Goal: Transaction & Acquisition: Purchase product/service

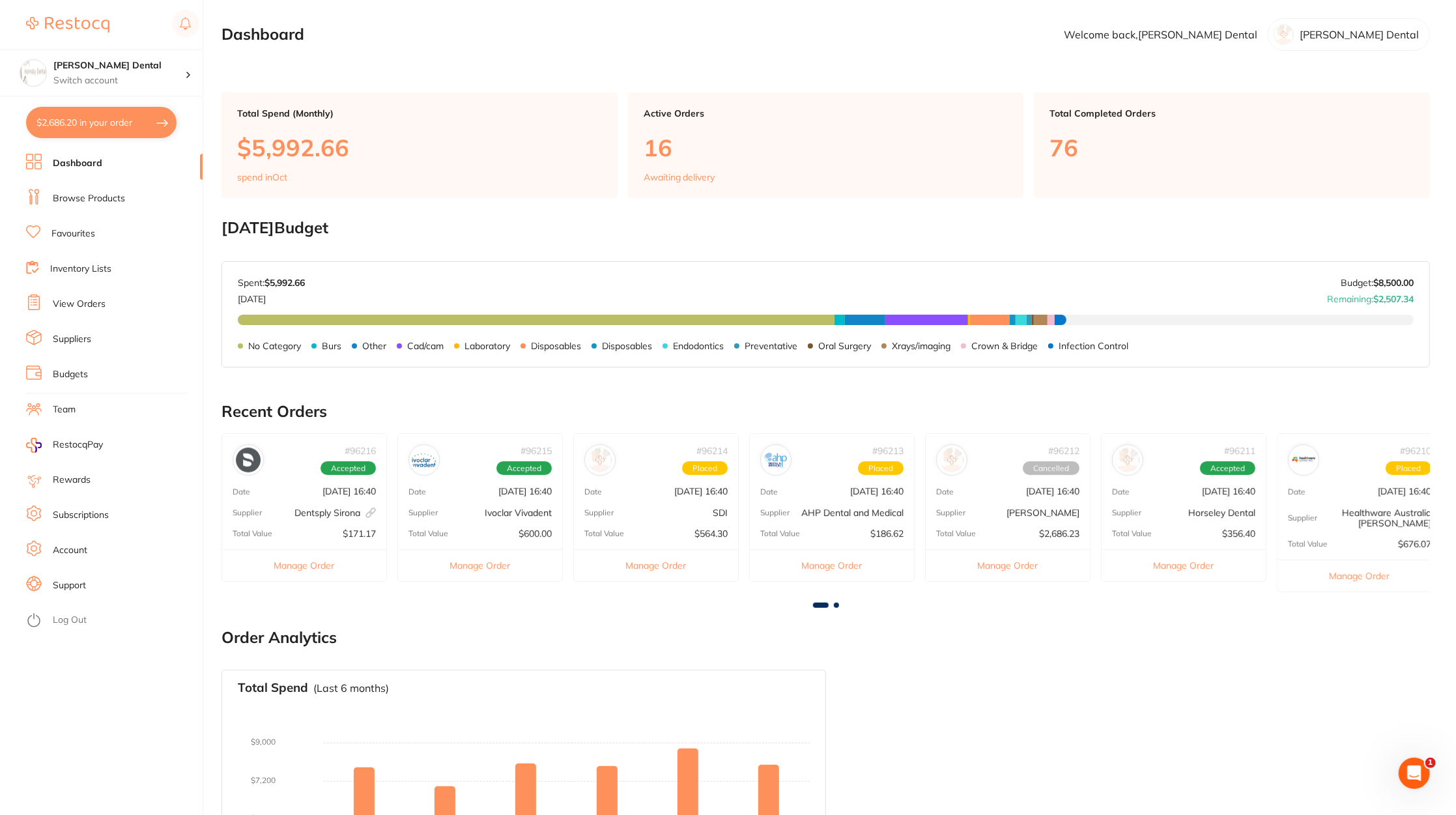
click at [84, 302] on link "View Orders" at bounding box center [78, 304] width 52 height 13
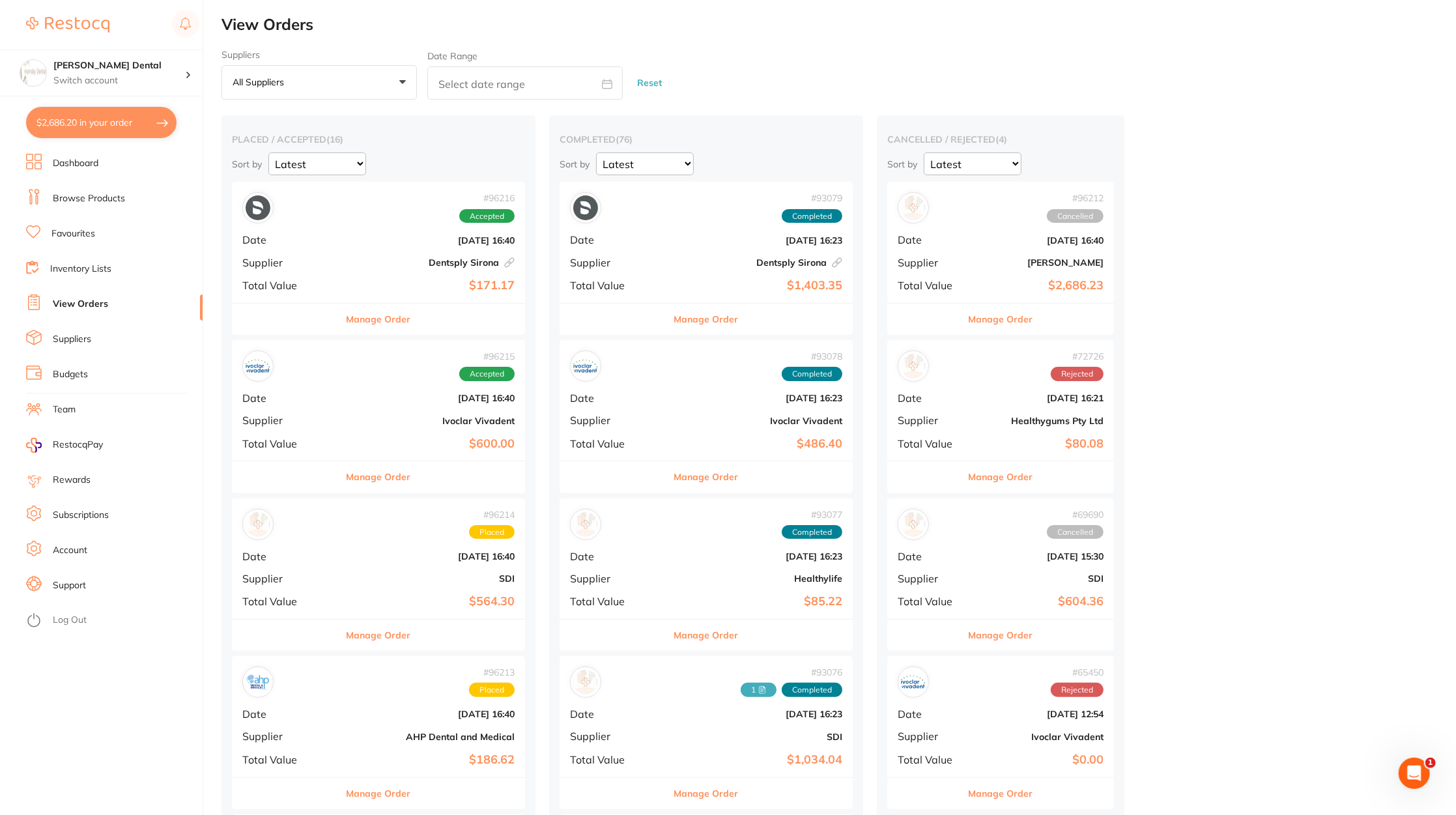
click at [123, 124] on button "$2,686.20 in your order" at bounding box center [101, 122] width 151 height 31
checkbox input "true"
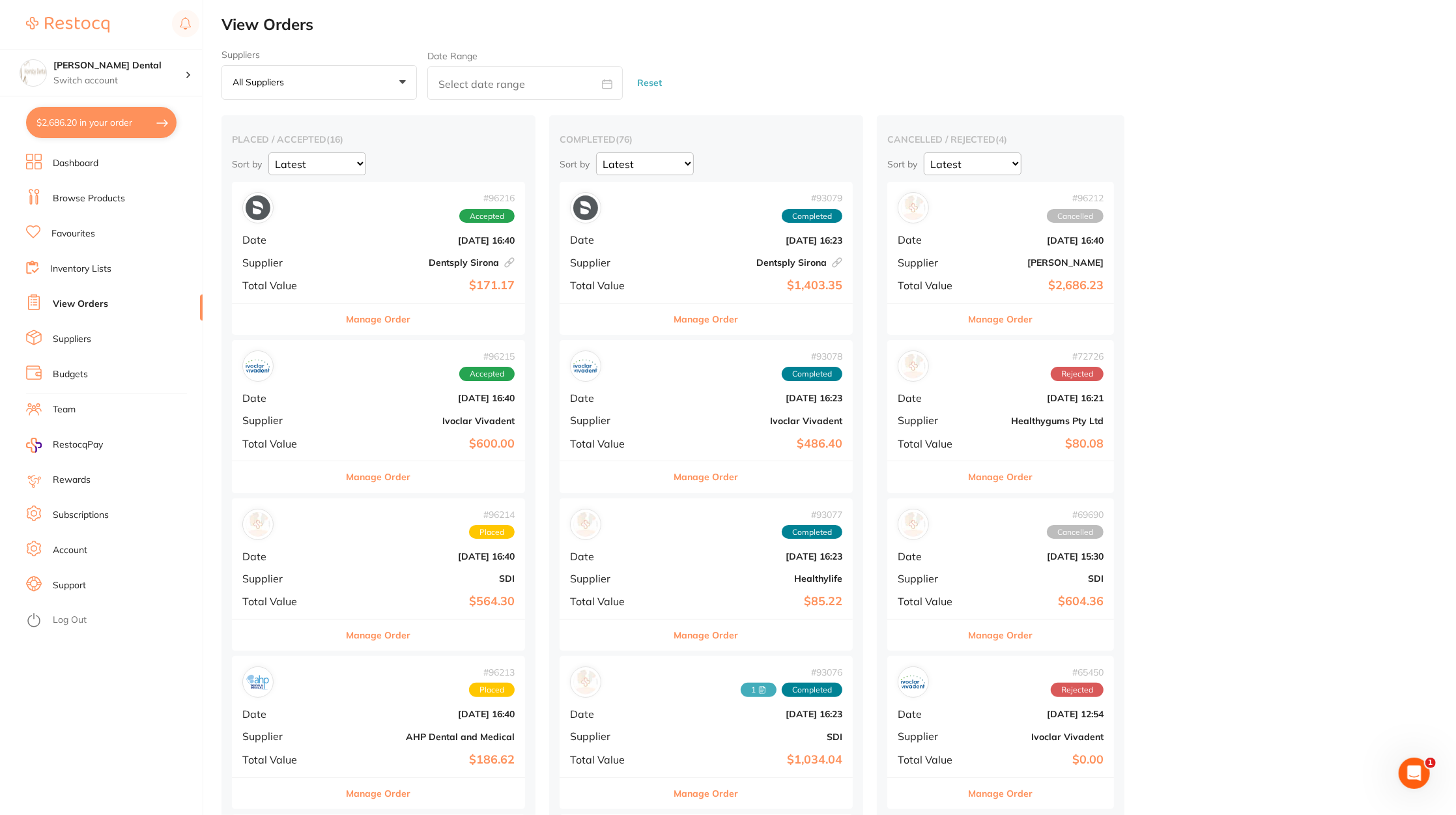
checkbox input "true"
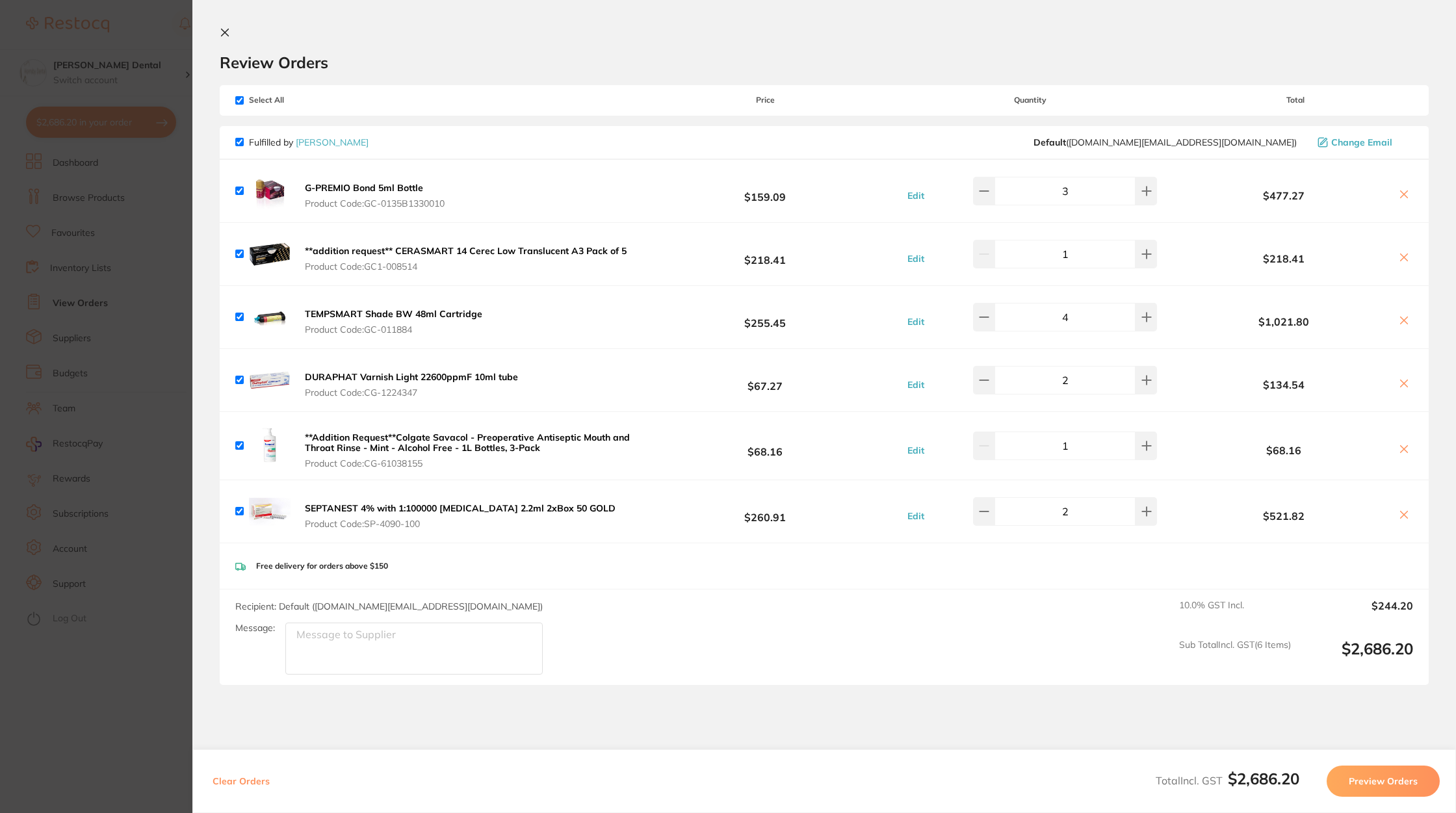
click at [113, 677] on section "Update RRP Set your pre negotiated price for this item. Item Agreed RRP (excl. …" at bounding box center [728, 406] width 1456 height 813
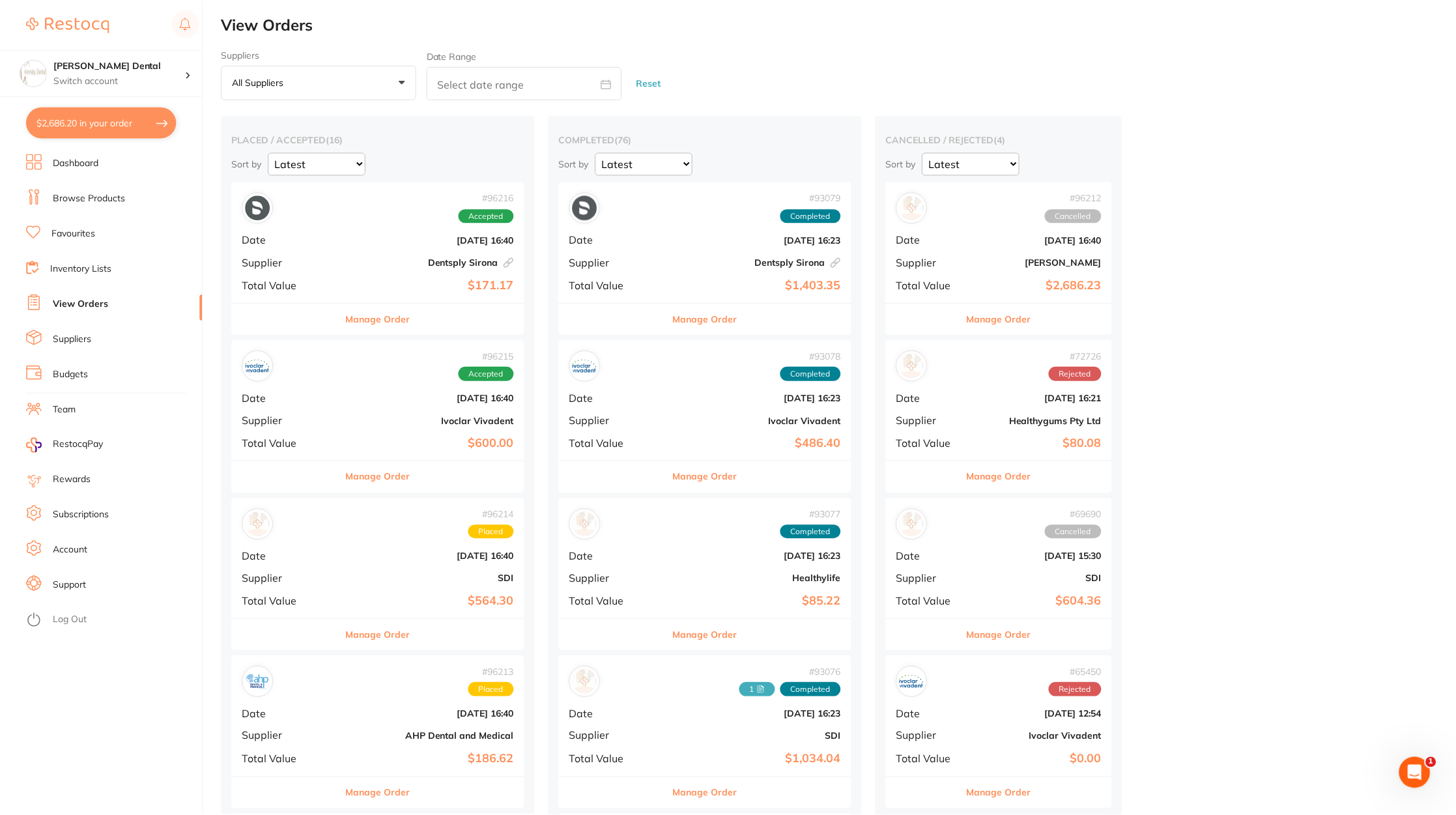
scroll to position [58, 0]
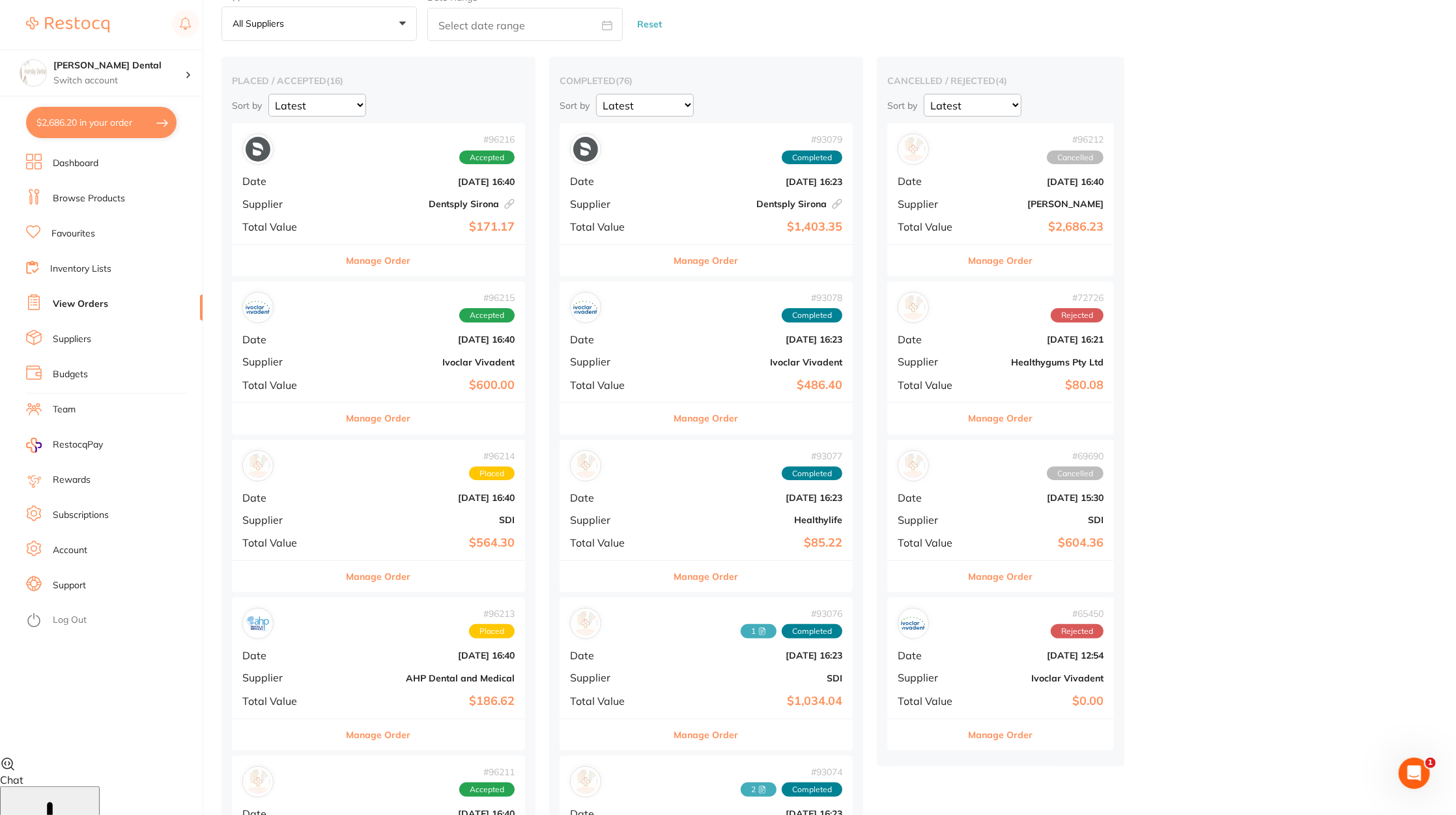
click at [973, 204] on b "[PERSON_NAME]" at bounding box center [1038, 204] width 130 height 11
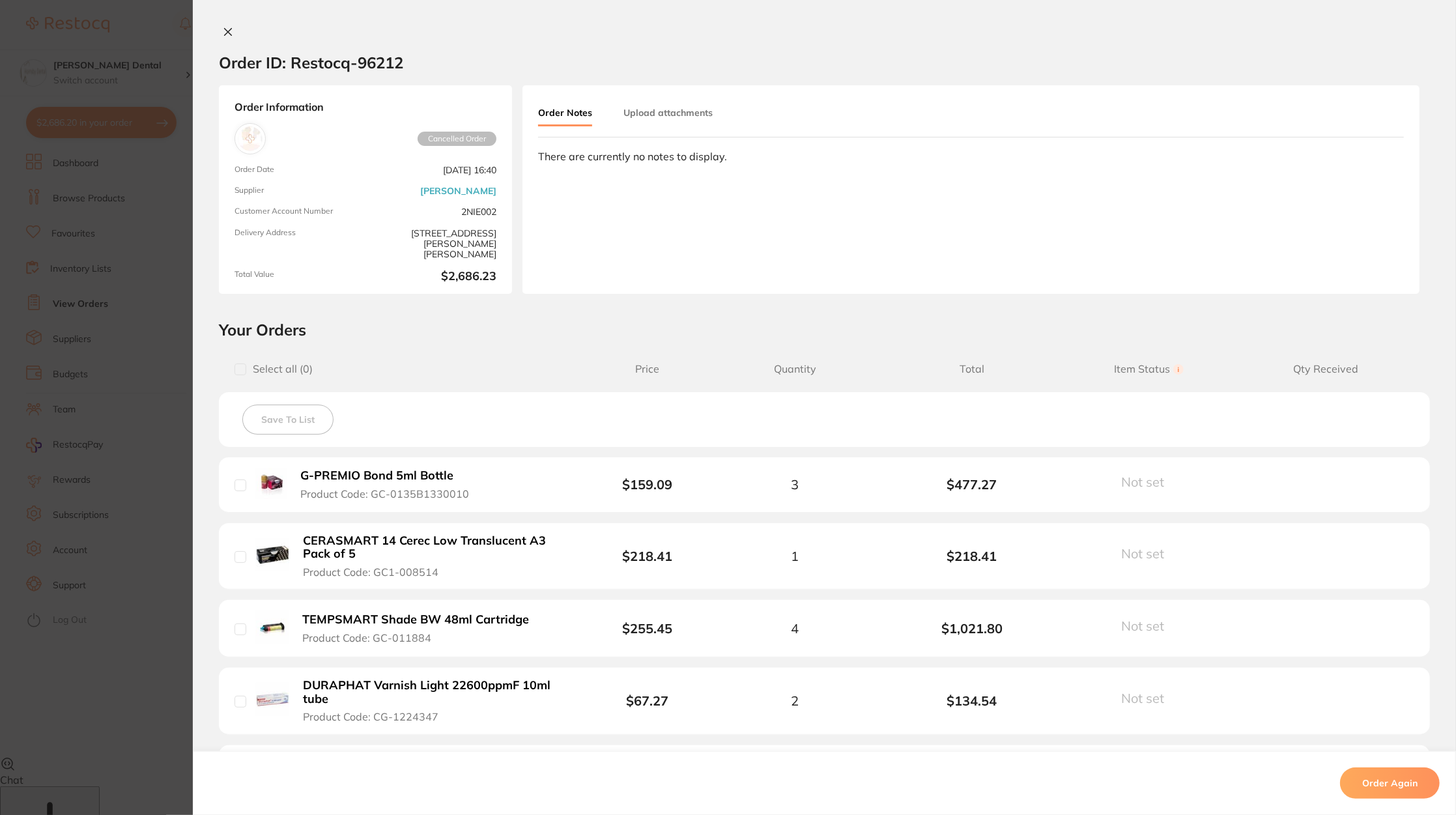
scroll to position [353, 0]
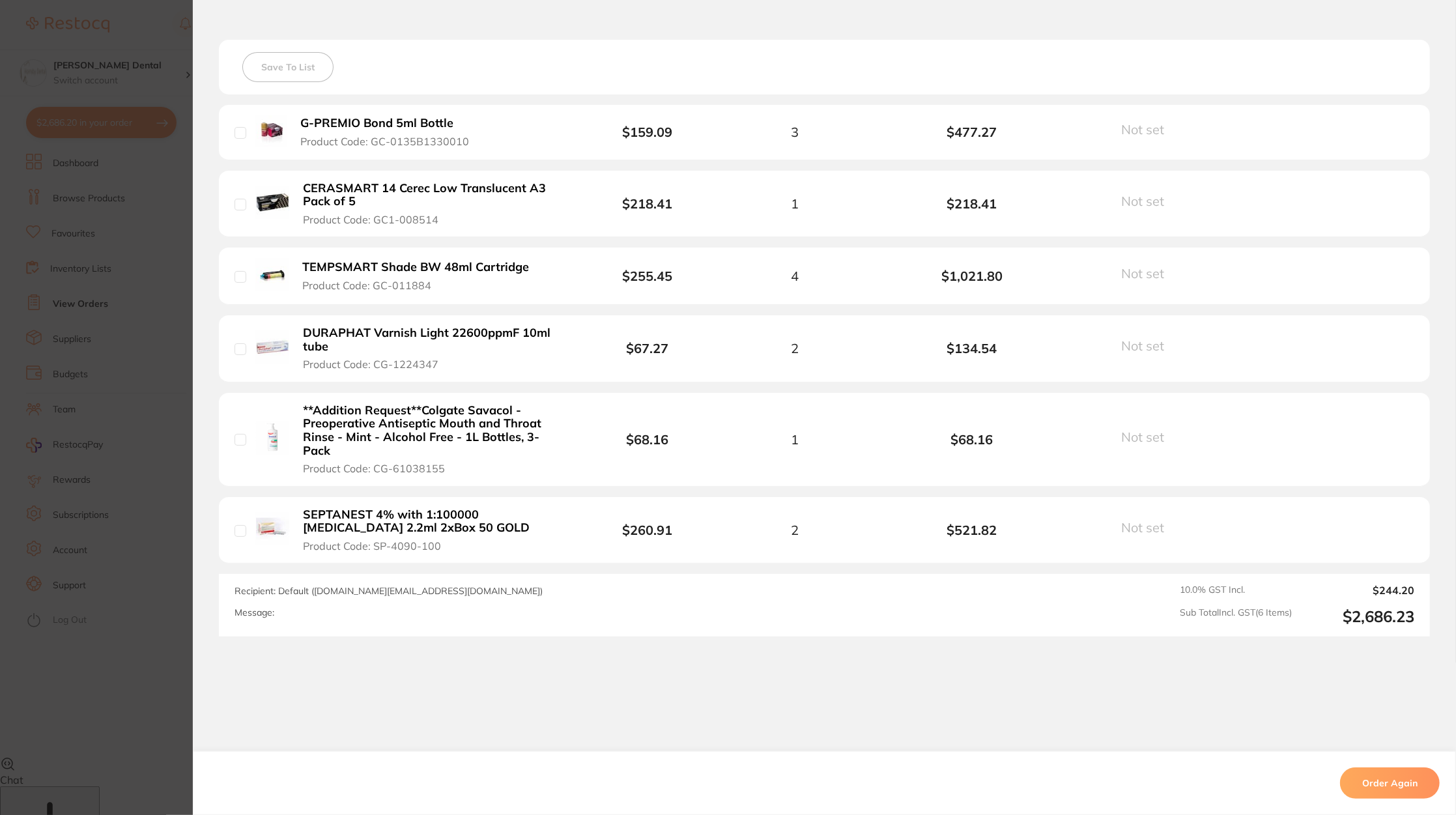
click at [67, 458] on section "Order ID: Restocq- 96212 Order Information Cancelled Order Order Date [DATE] 16…" at bounding box center [728, 407] width 1456 height 815
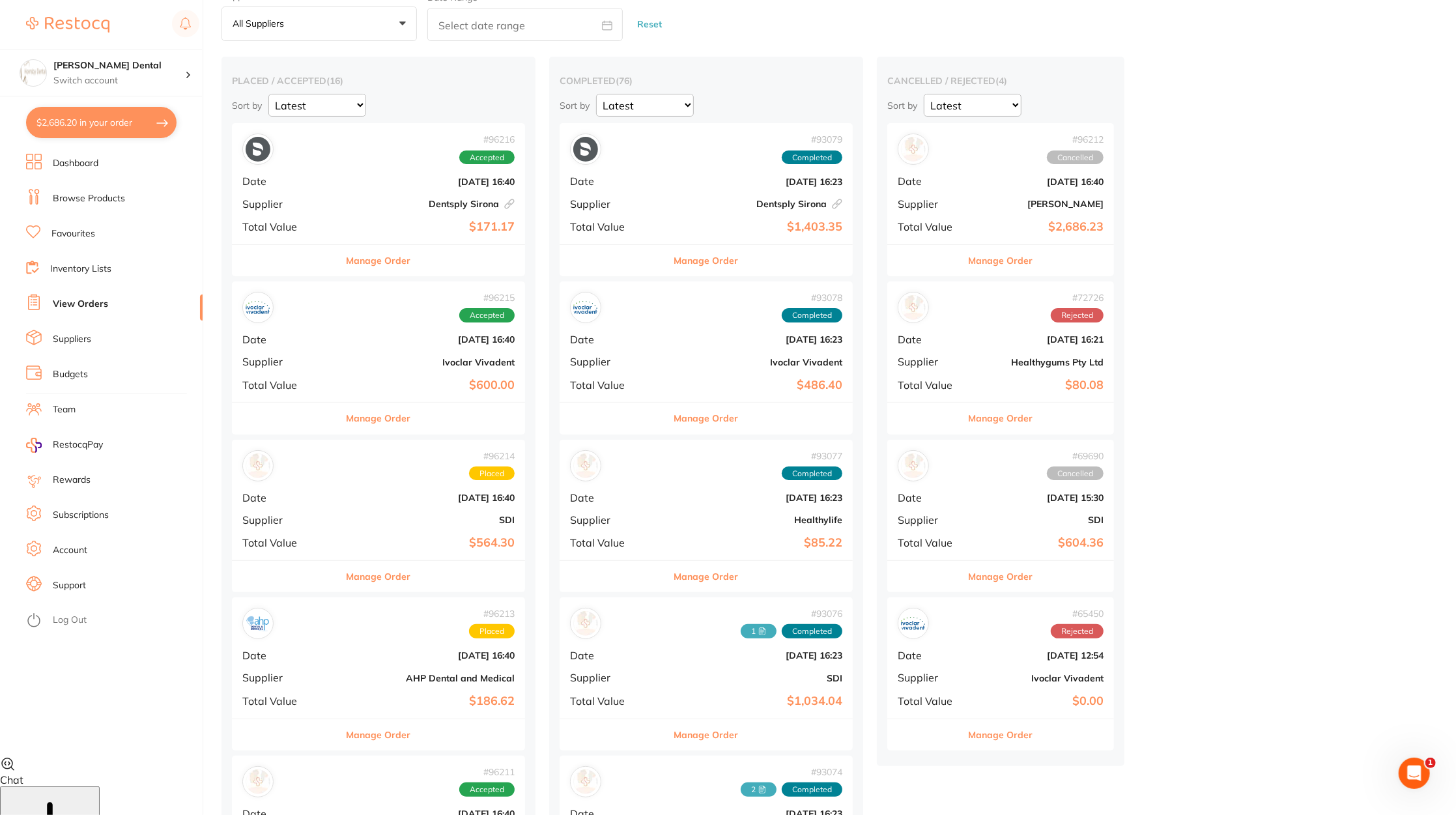
click at [89, 128] on button "$2,686.20 in your order" at bounding box center [101, 122] width 151 height 31
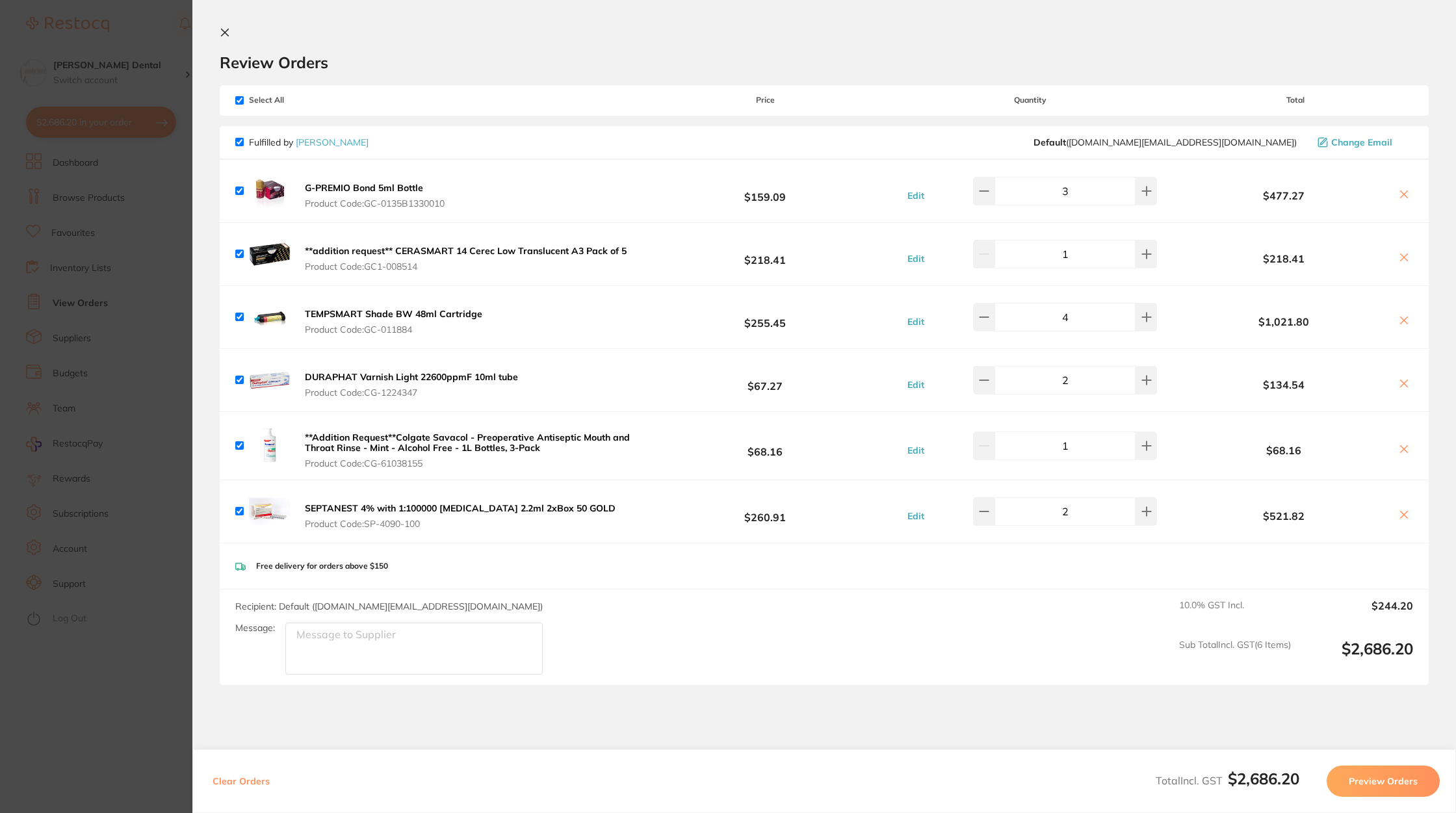
click at [85, 470] on section "Update RRP Set your pre negotiated price for this item. Item Agreed RRP (excl. …" at bounding box center [728, 406] width 1456 height 813
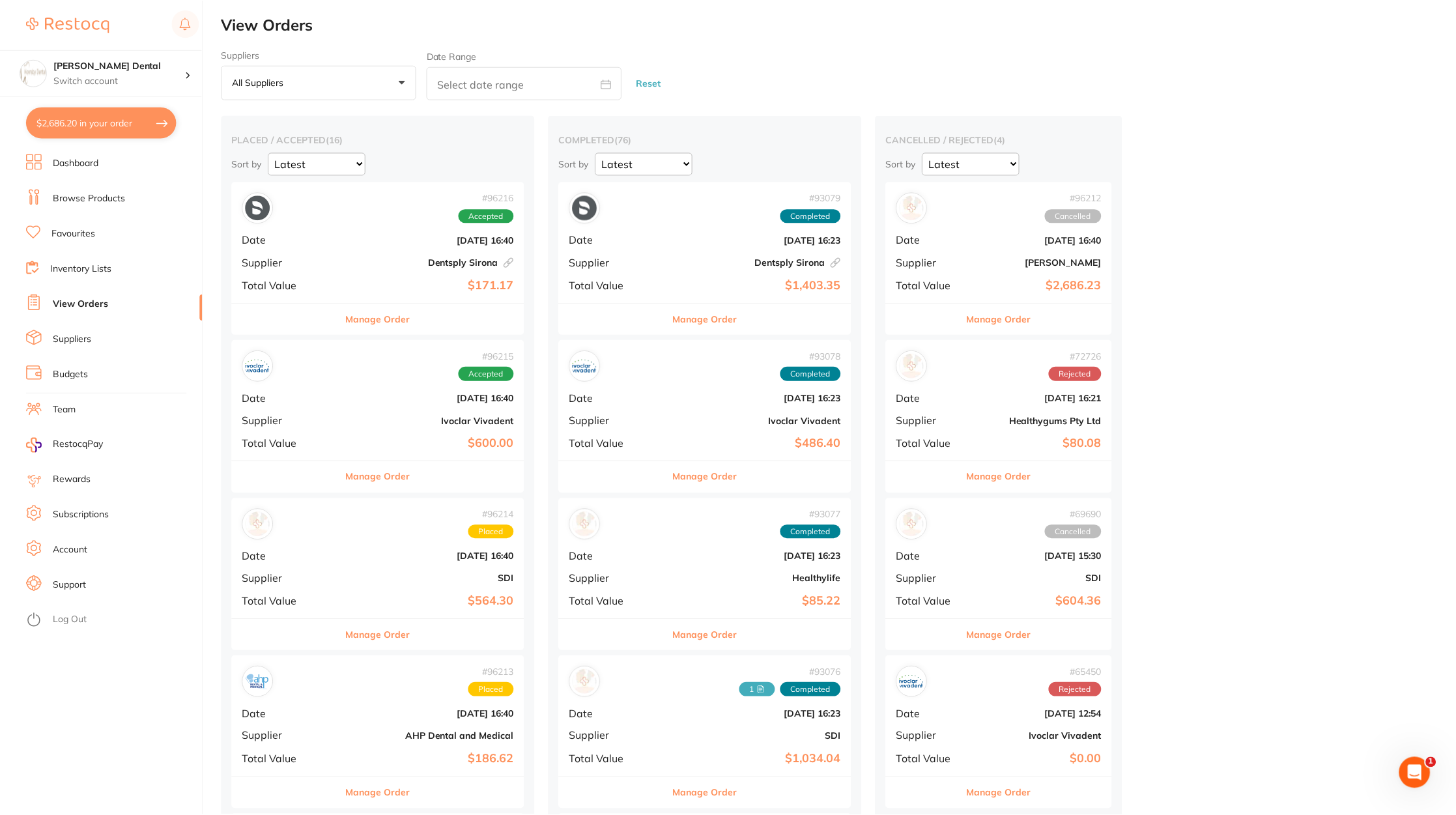
scroll to position [58, 0]
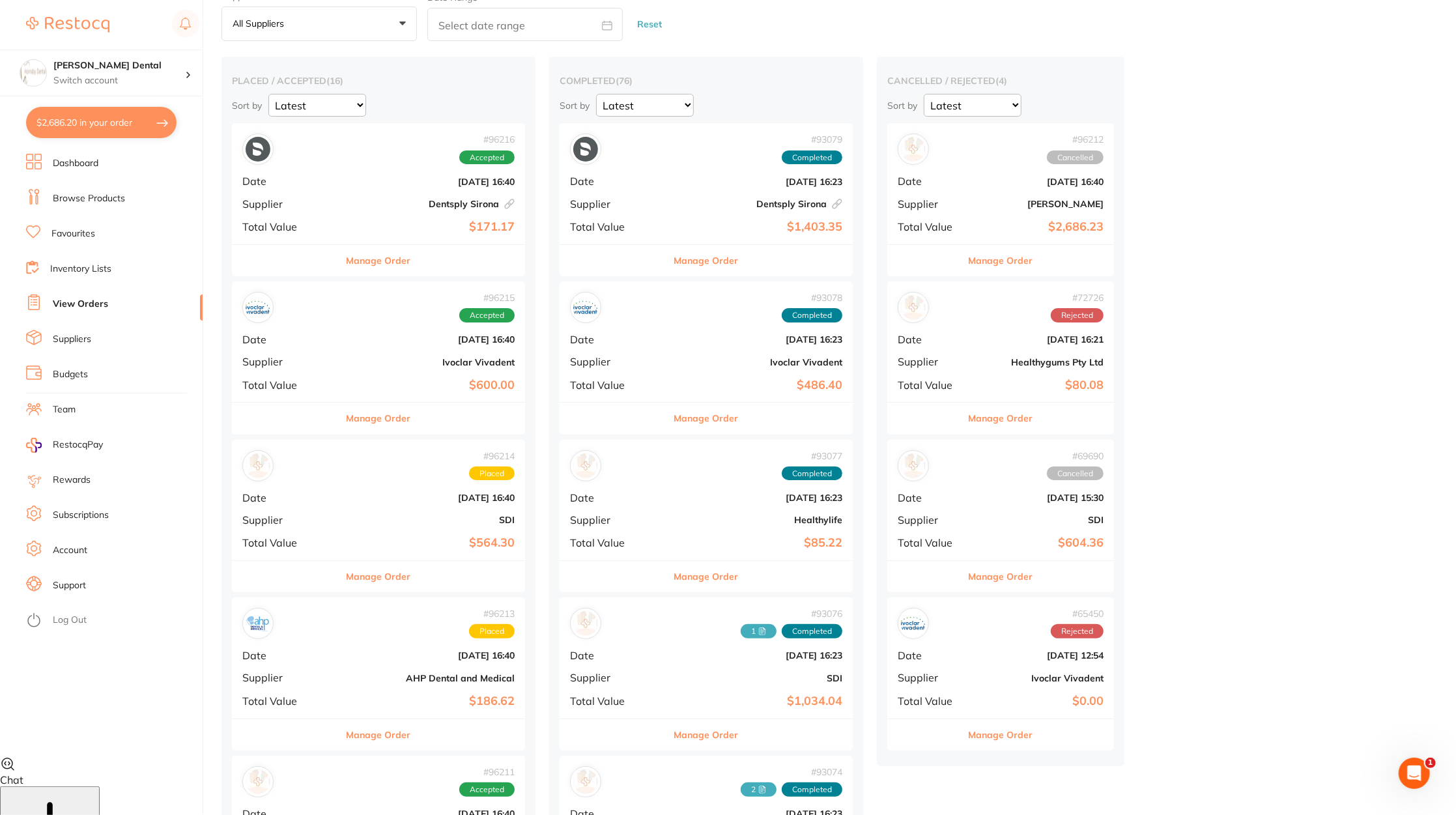
click at [973, 201] on b "[PERSON_NAME]" at bounding box center [1038, 204] width 130 height 11
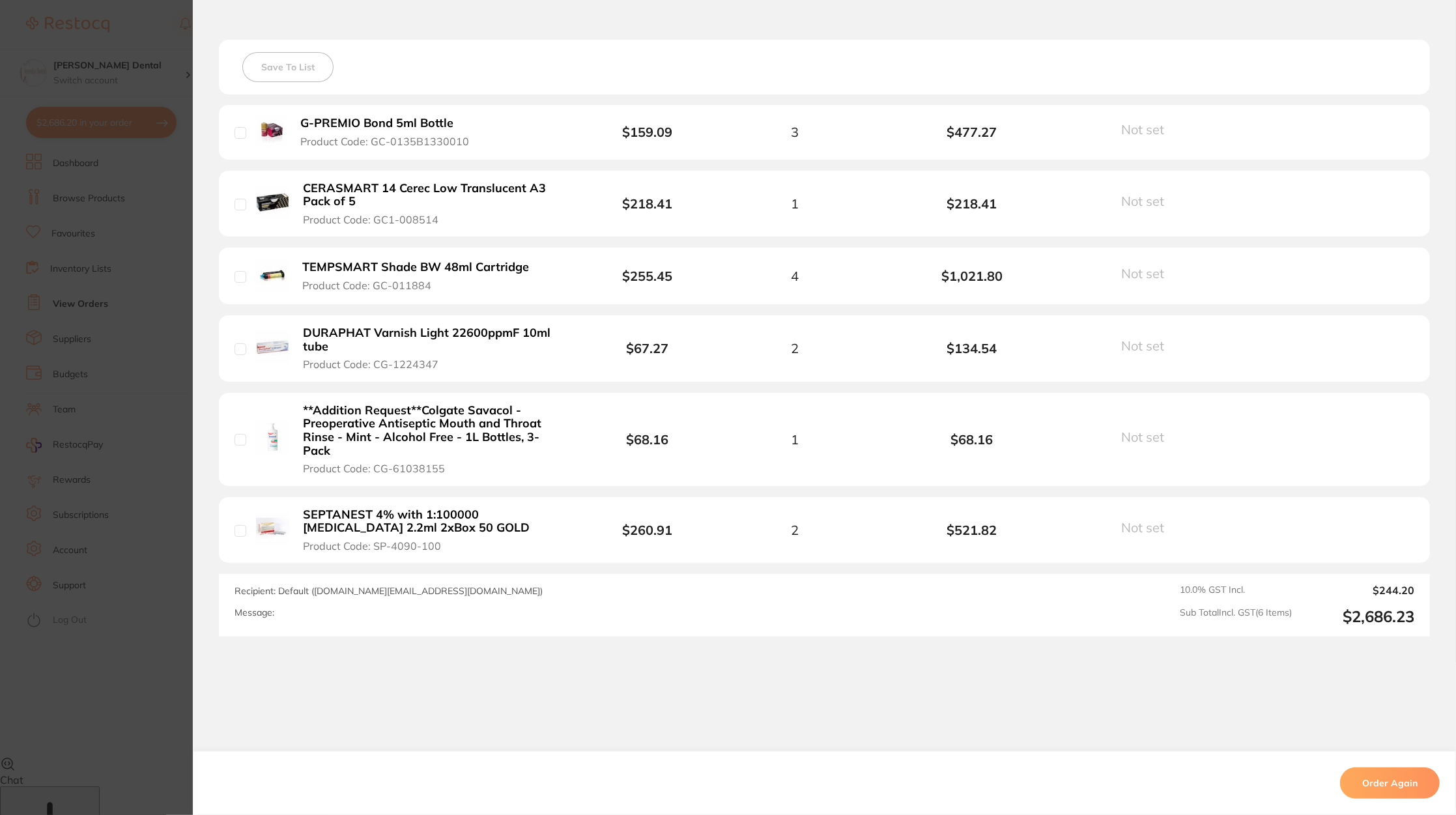
click at [100, 289] on section "Order ID: Restocq- 96212 Order Information Cancelled Order Order Date [DATE] 16…" at bounding box center [728, 407] width 1456 height 815
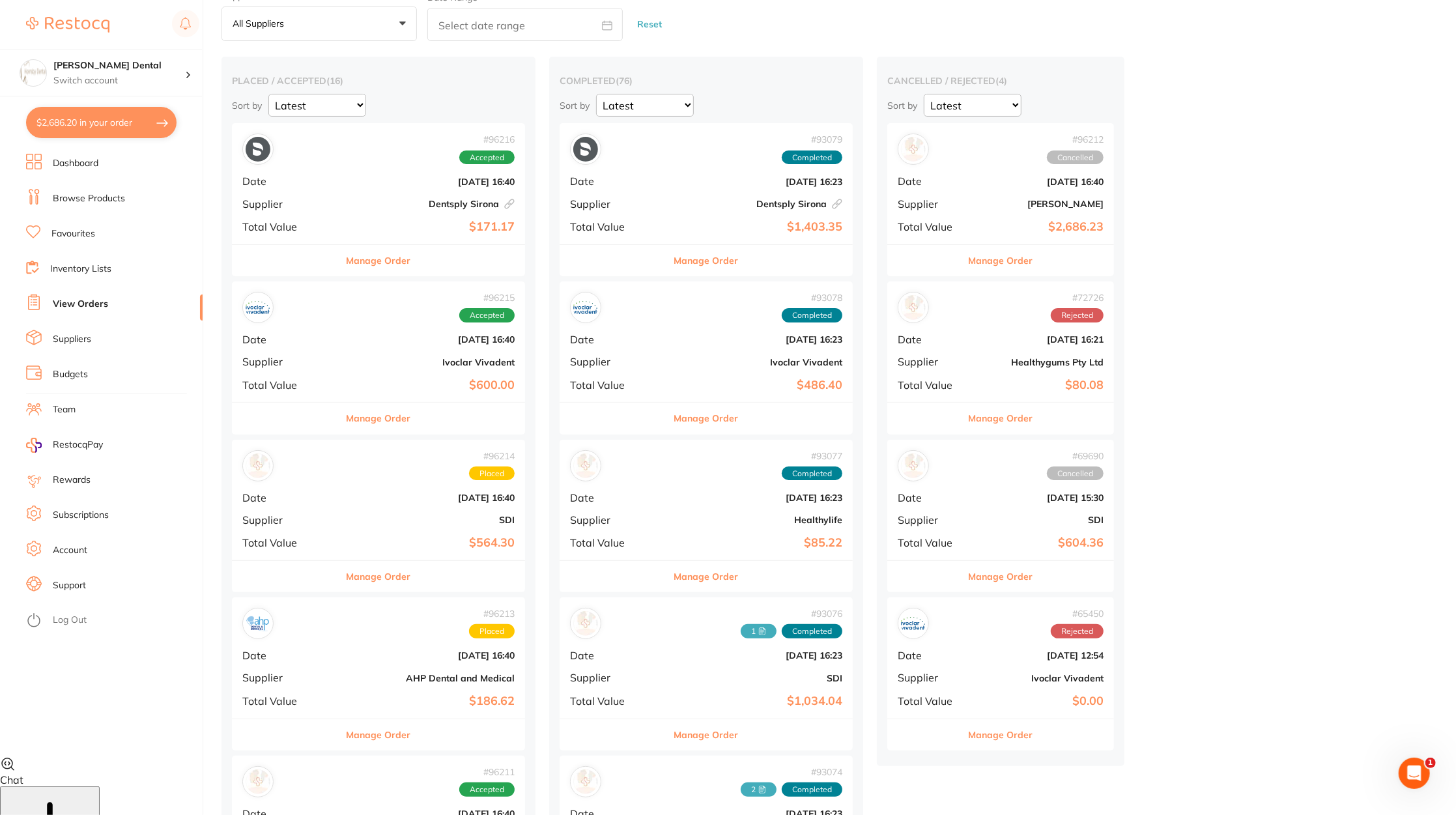
click at [114, 118] on button "$2,686.20 in your order" at bounding box center [101, 122] width 151 height 31
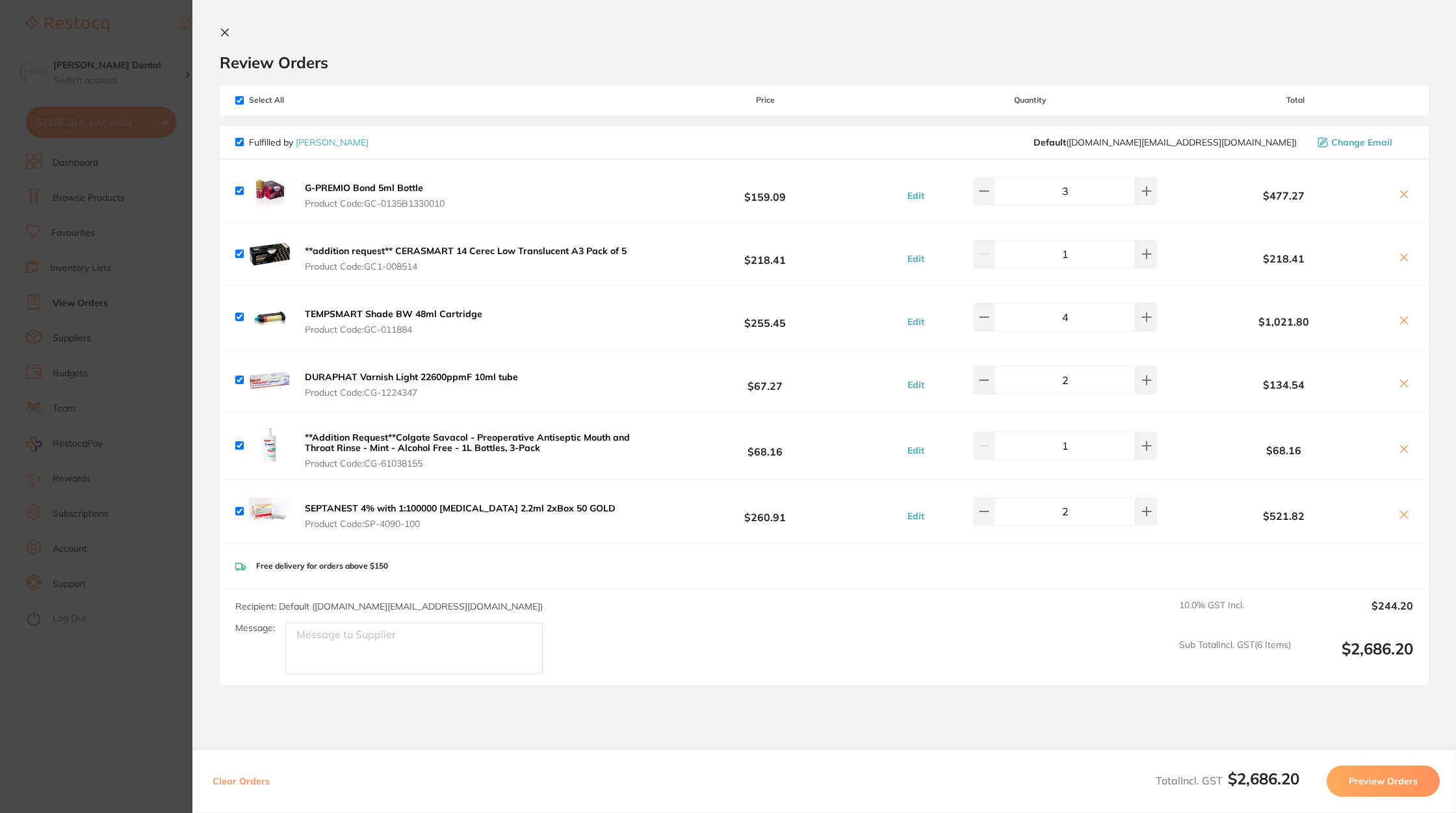
click at [1378, 778] on button "Preview Orders" at bounding box center [1383, 781] width 113 height 31
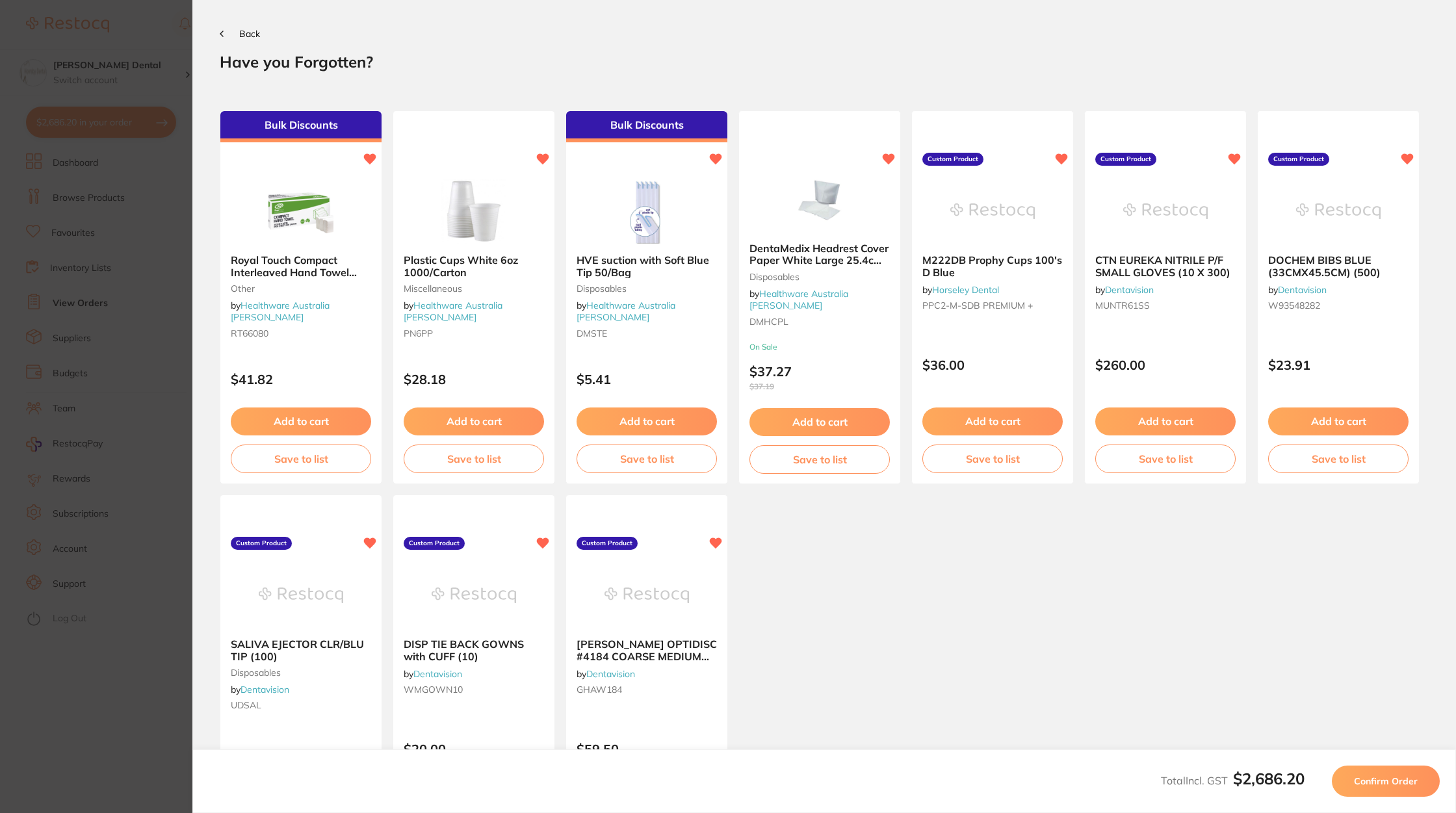
click at [1380, 788] on button "Confirm Order" at bounding box center [1386, 781] width 108 height 31
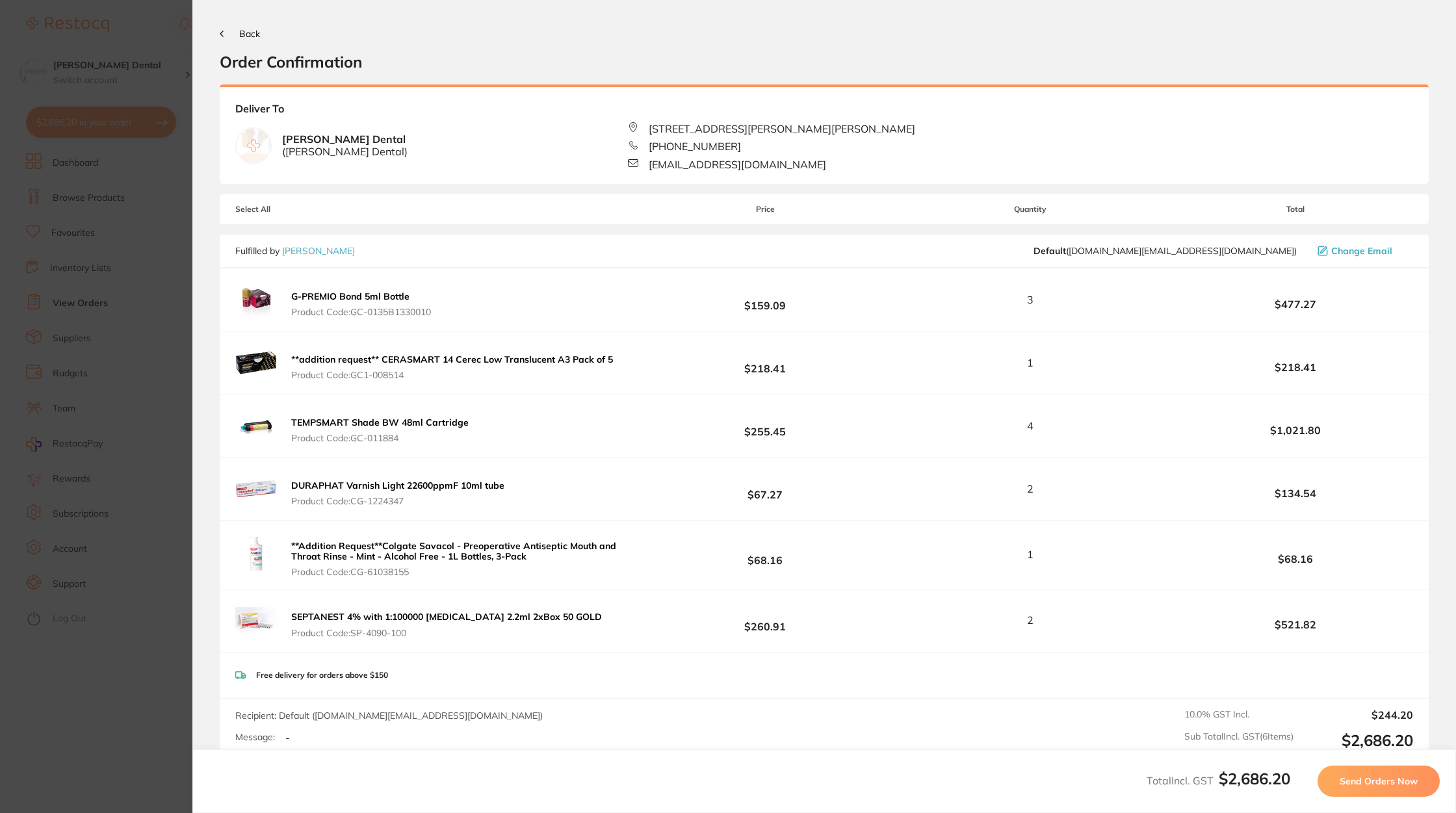
click at [1401, 785] on span "Send Orders Now" at bounding box center [1379, 781] width 78 height 12
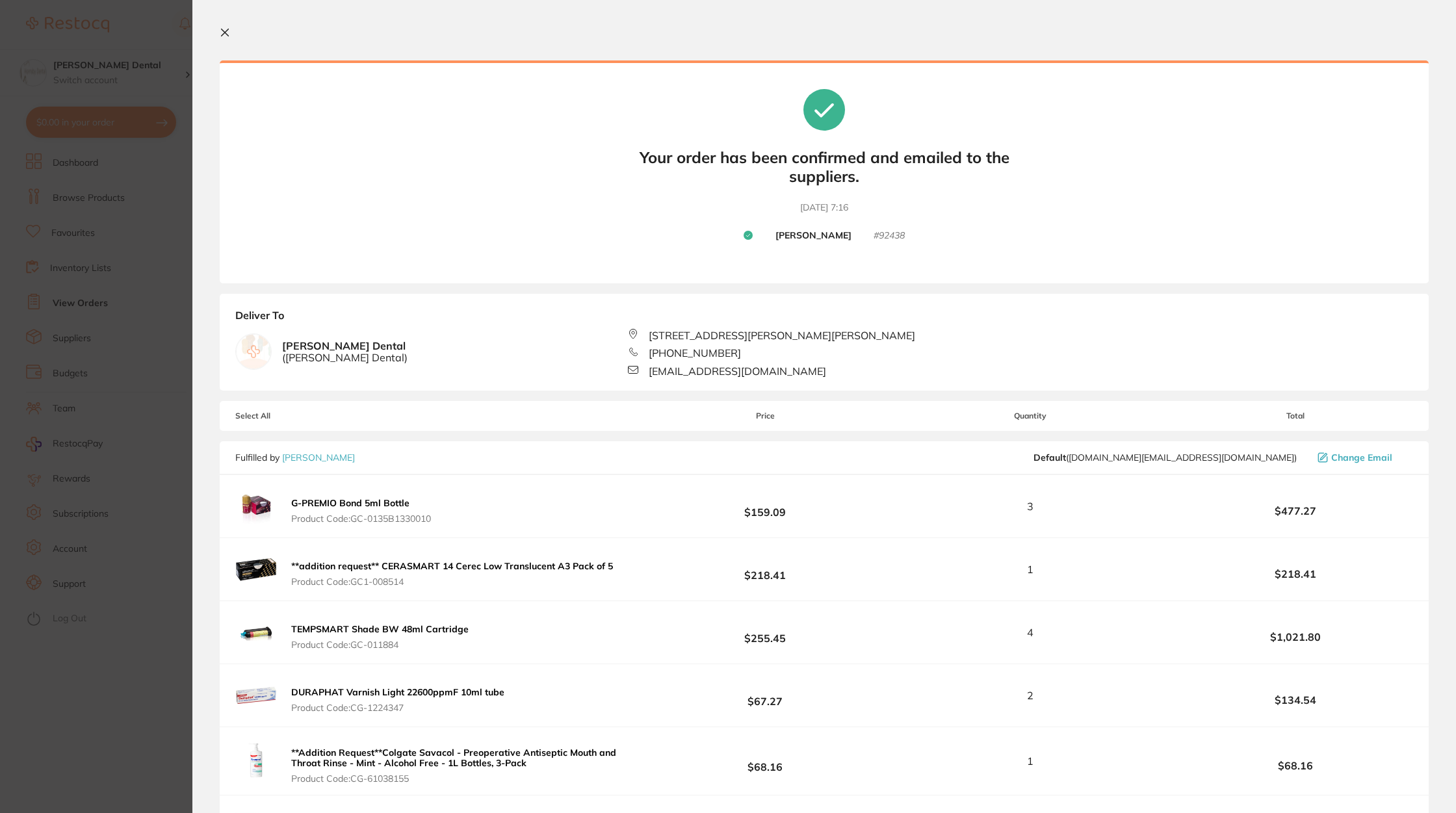
click at [188, 257] on section "Update RRP Set your pre negotiated price for this item. Item Agreed RRP (excl. …" at bounding box center [728, 406] width 1456 height 813
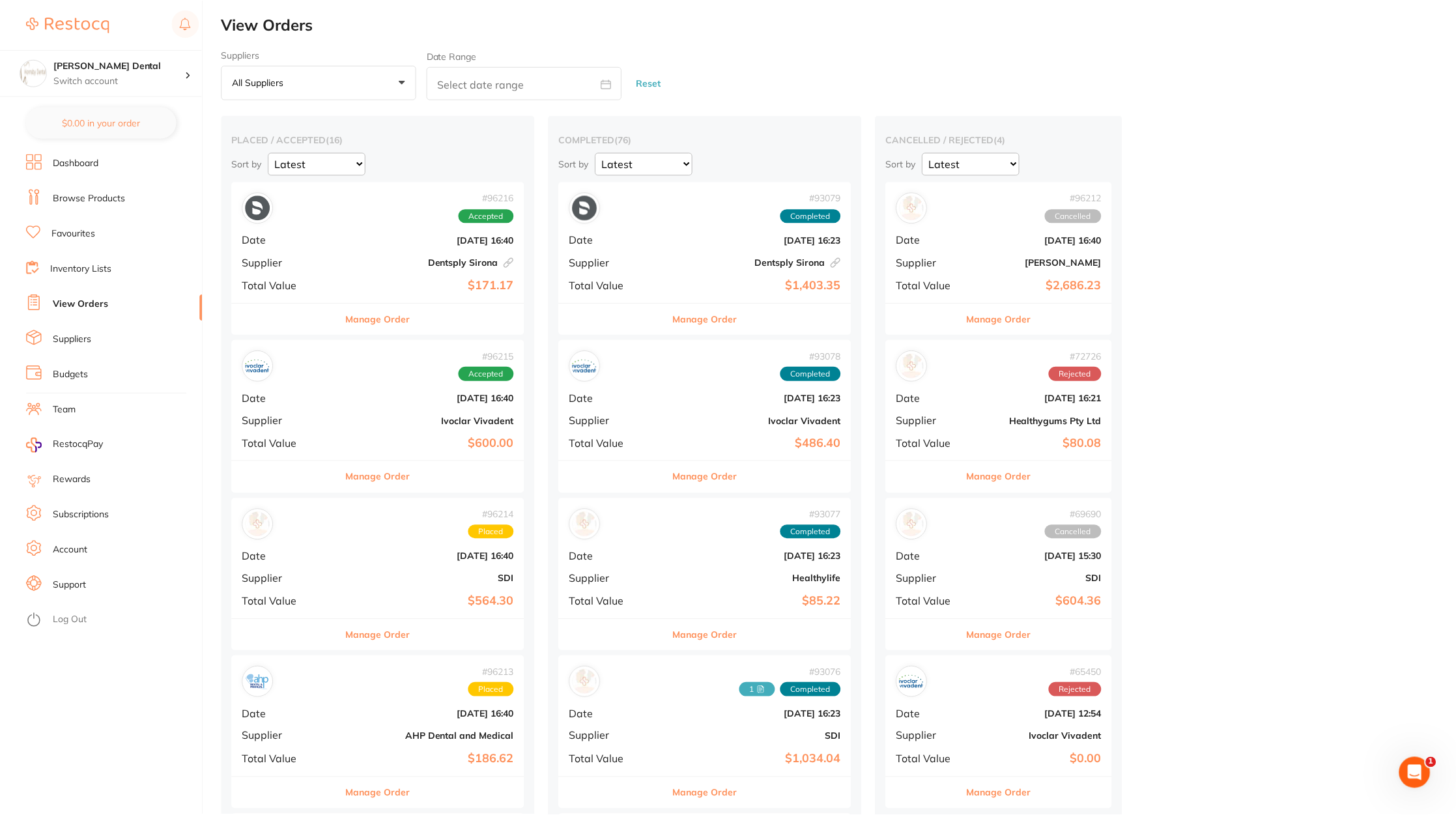
scroll to position [58, 0]
